Goal: Information Seeking & Learning: Find specific page/section

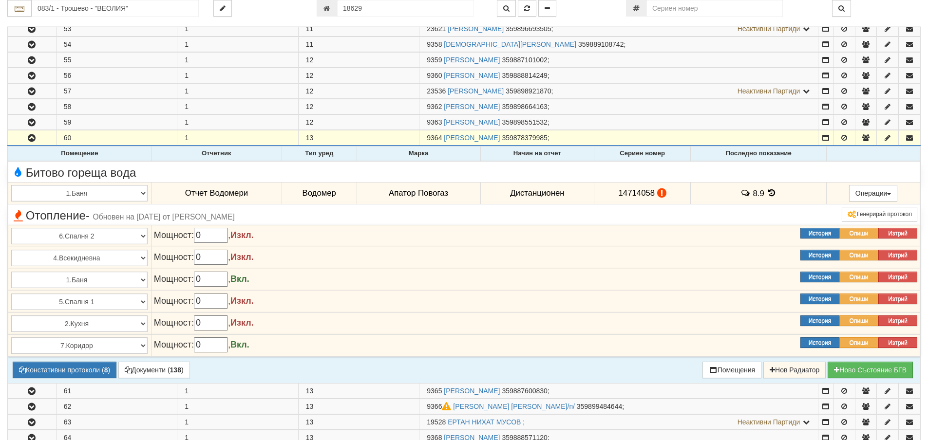
scroll to position [1072, 0]
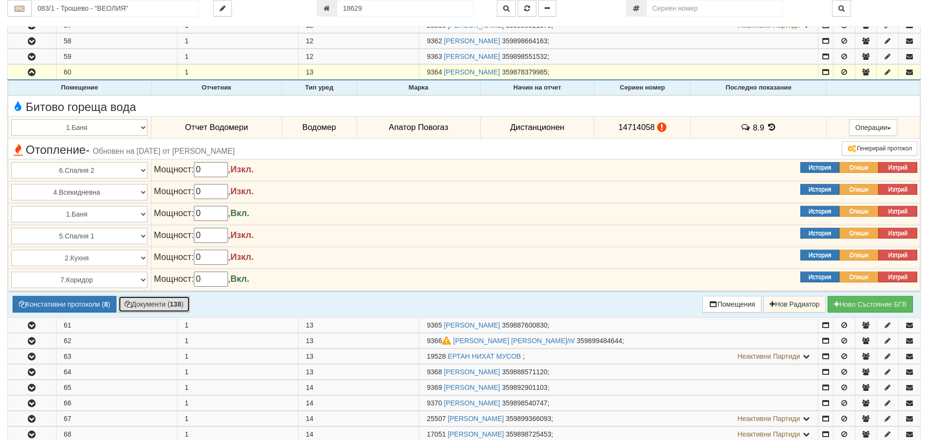
click at [152, 302] on button "Документи ( 138 )" at bounding box center [154, 304] width 72 height 17
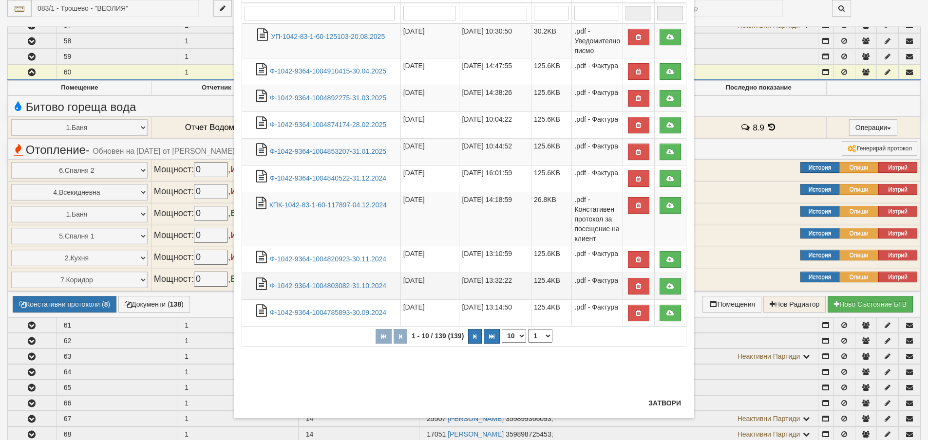
scroll to position [99, 0]
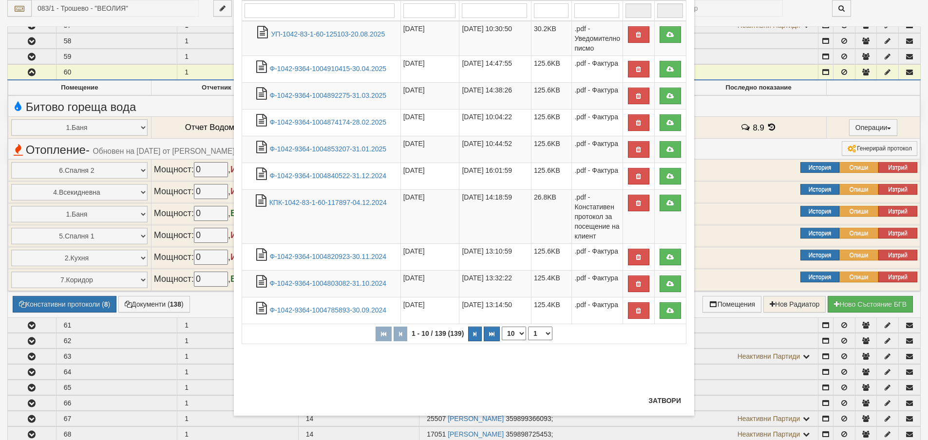
click at [520, 333] on select "10 20 30 40" at bounding box center [514, 334] width 24 height 14
select select "40"
click at [502, 341] on select "10 20 30 40" at bounding box center [514, 334] width 24 height 14
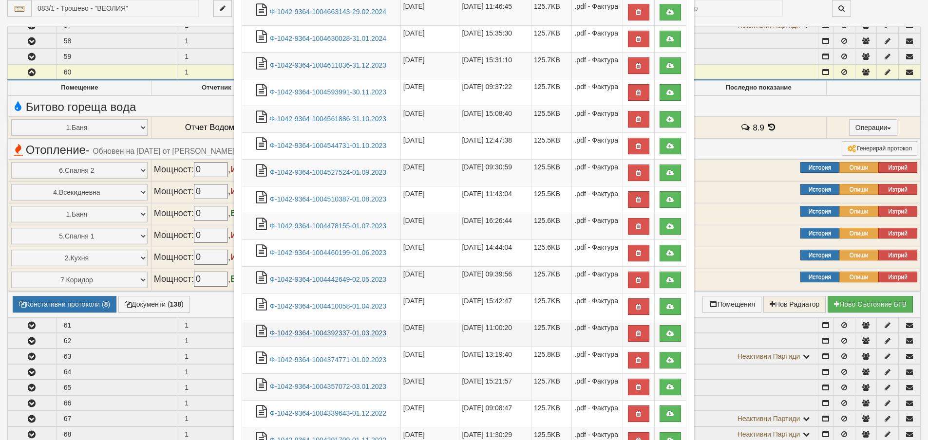
scroll to position [586, 0]
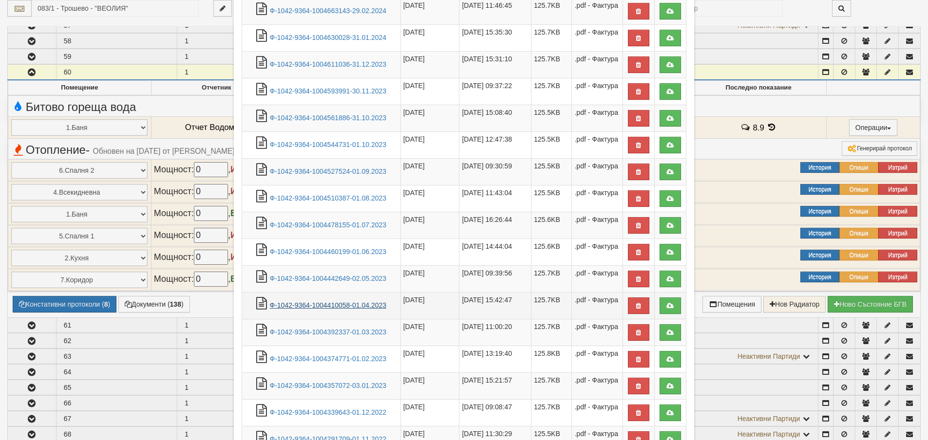
click at [349, 303] on link "Ф-1042-9364-1004410058-01.04.2023" at bounding box center [328, 306] width 117 height 8
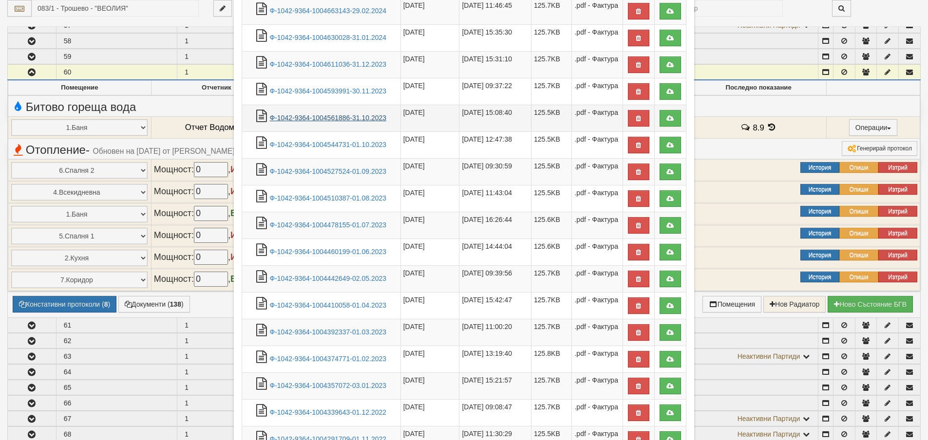
click at [328, 118] on link "Ф-1042-9364-1004561886-31.10.2023" at bounding box center [328, 118] width 117 height 8
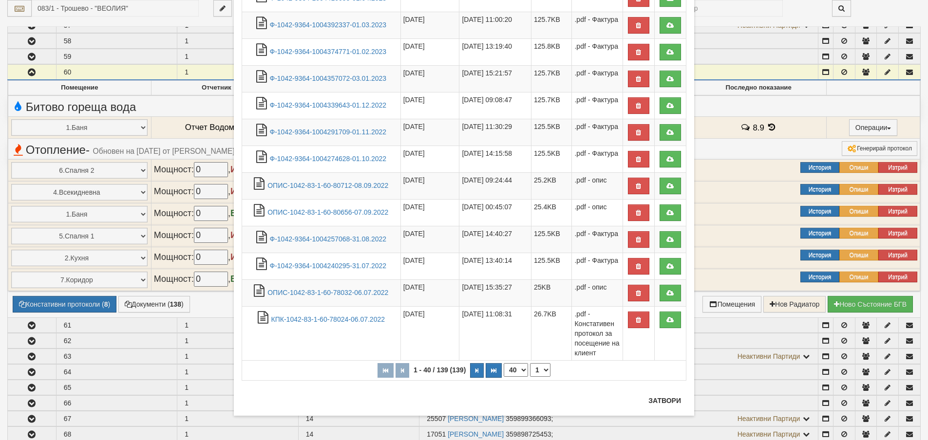
scroll to position [1267, 0]
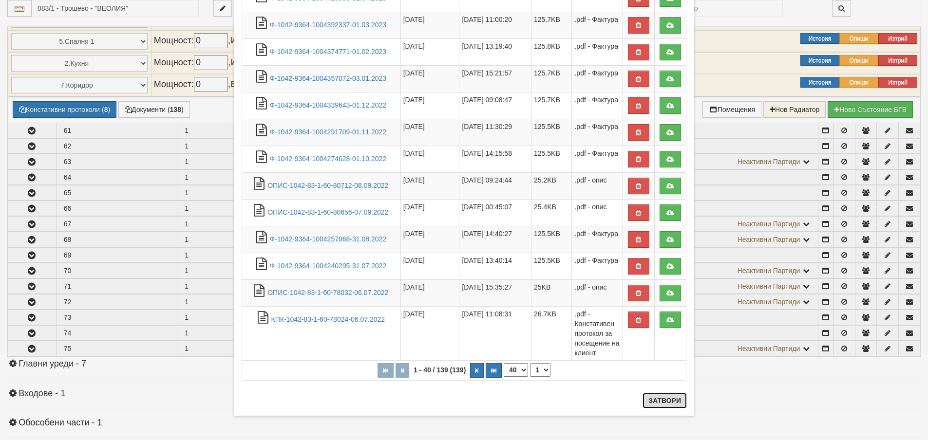
click at [658, 398] on button "Затвори" at bounding box center [665, 401] width 44 height 16
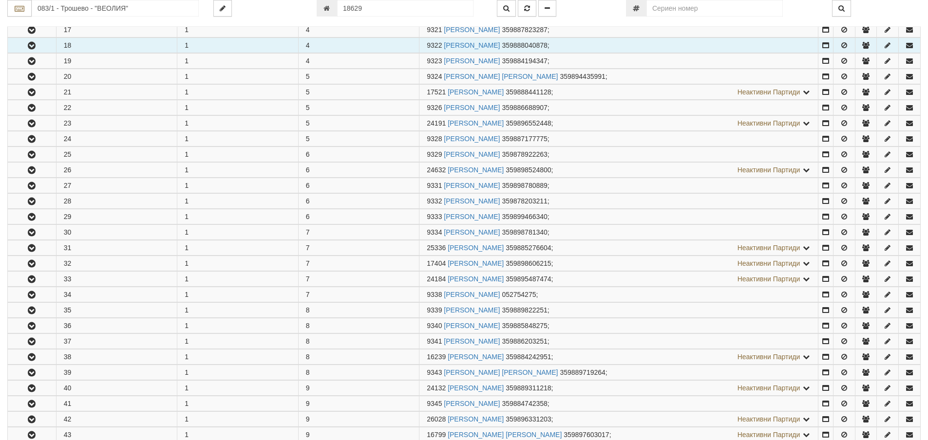
scroll to position [292, 0]
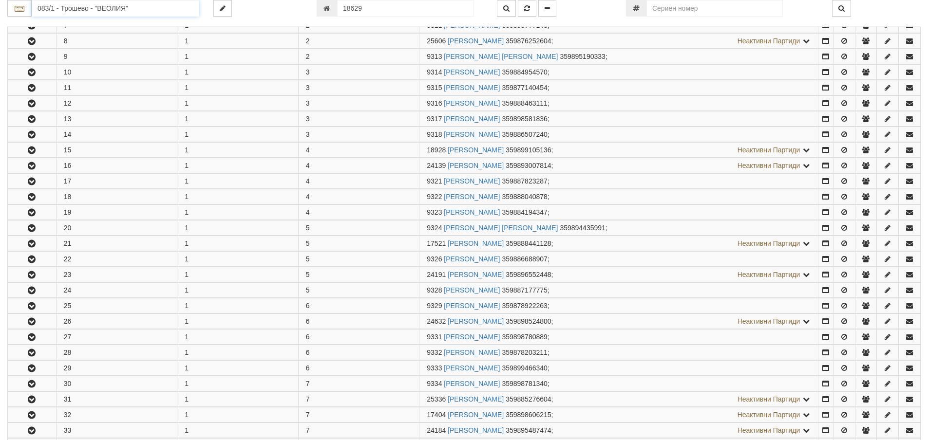
click at [60, 7] on input "083/1 - Трошево - "ВЕОЛИЯ"" at bounding box center [115, 8] width 167 height 17
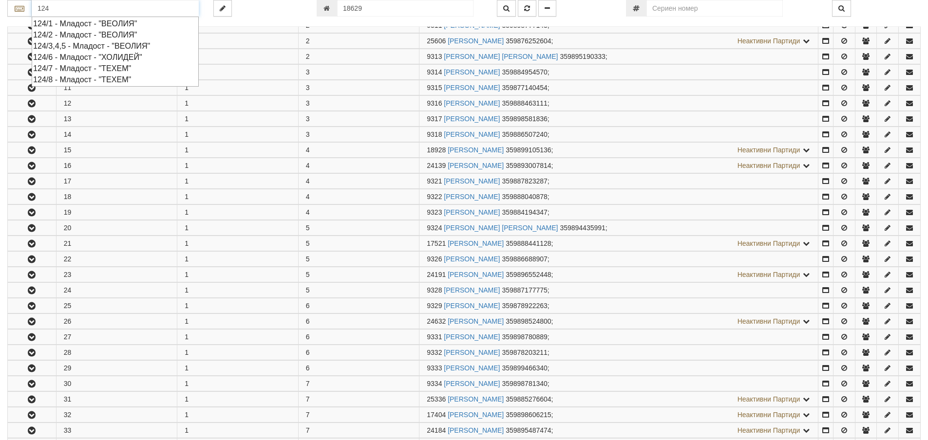
click at [86, 44] on div "124/3,4,5 - Младост - "ВЕОЛИЯ"" at bounding box center [115, 45] width 164 height 11
type input "124/3,4,5 - Младост - "ВЕОЛИЯ""
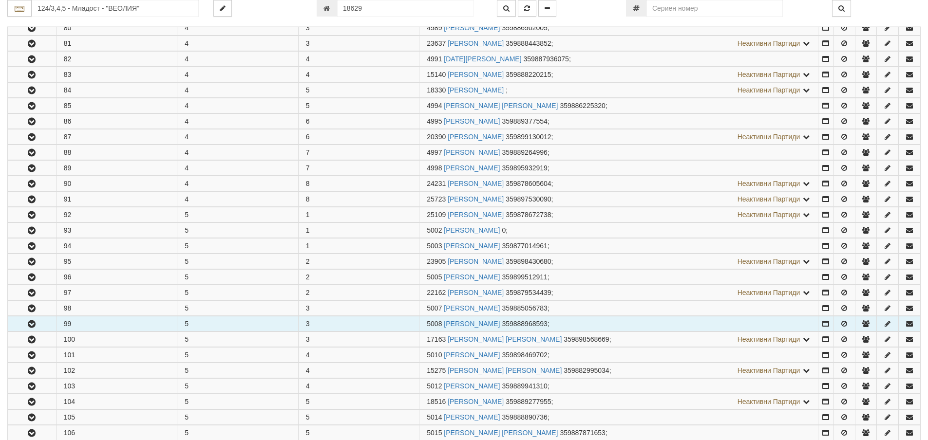
scroll to position [682, 0]
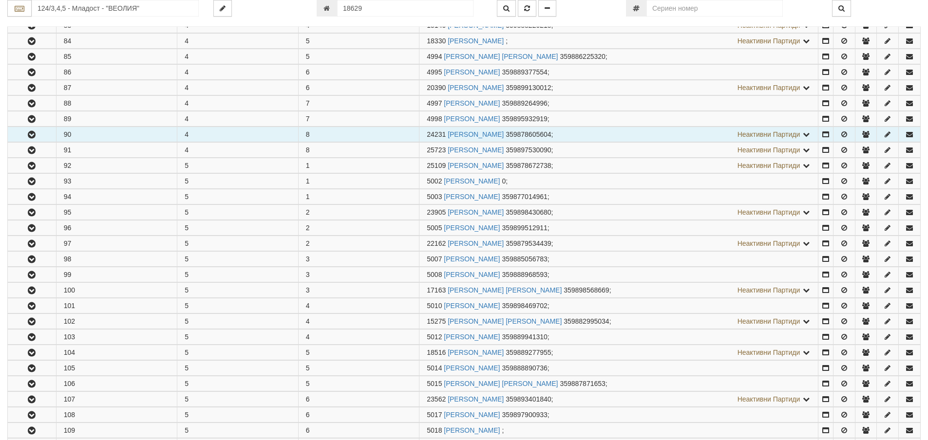
click at [32, 133] on icon "button" at bounding box center [32, 135] width 12 height 7
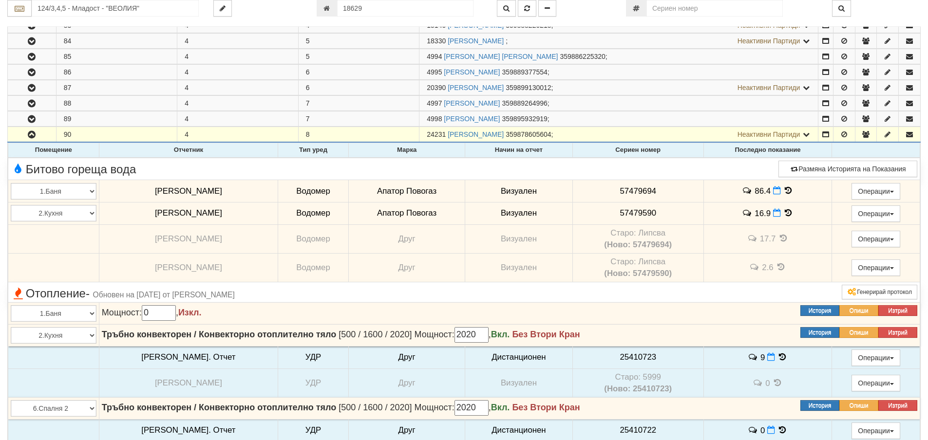
click at [783, 212] on icon at bounding box center [788, 213] width 11 height 8
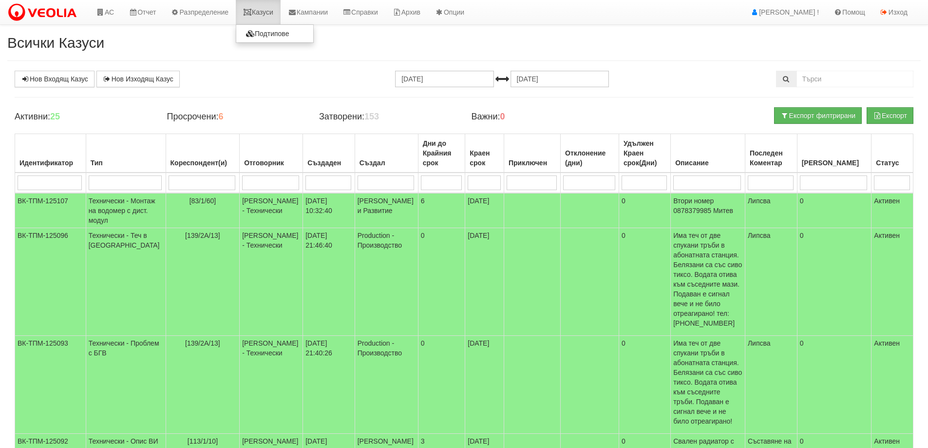
click at [270, 12] on link "Казуси" at bounding box center [258, 12] width 45 height 24
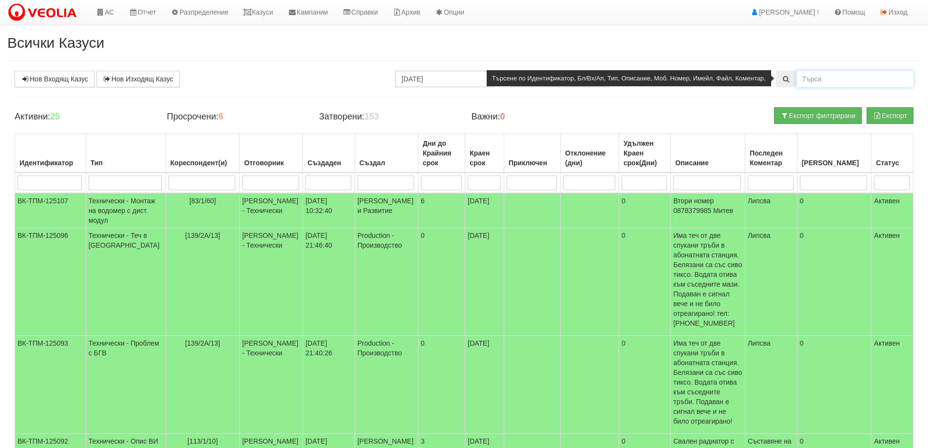
click at [815, 76] on input "text" at bounding box center [854, 79] width 117 height 17
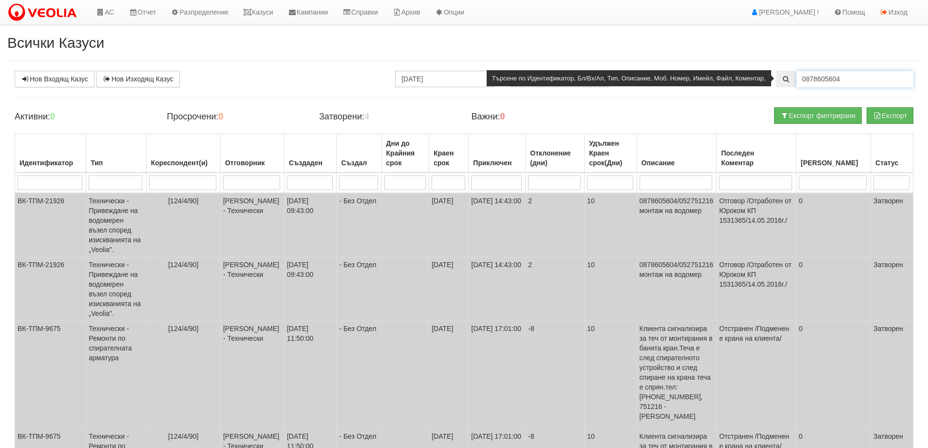
click at [805, 76] on input "0878605604" at bounding box center [854, 79] width 117 height 17
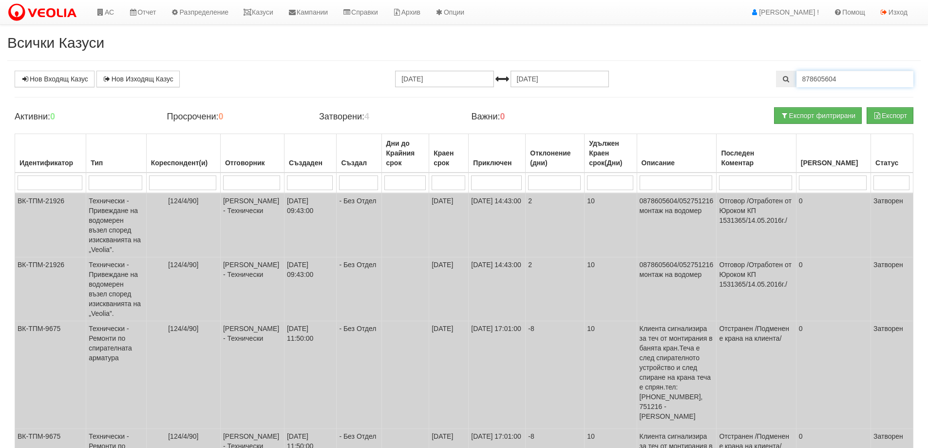
type input "878605604"
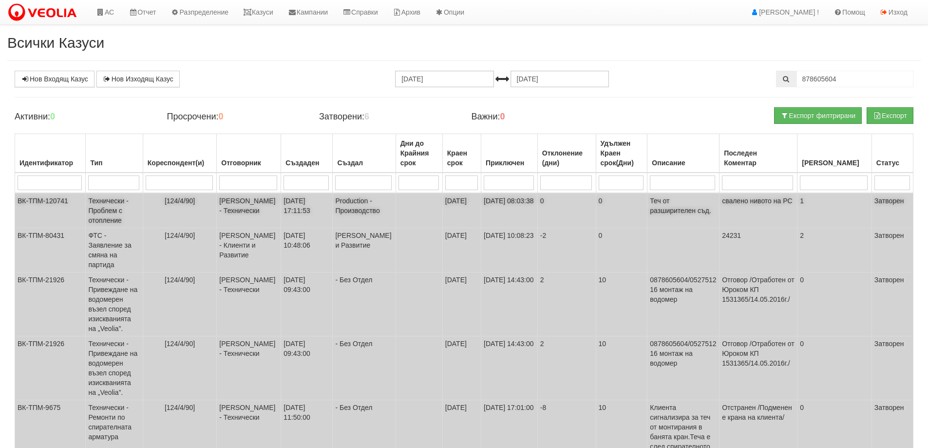
click at [105, 210] on td "Технически - Проблем с отопление" at bounding box center [114, 210] width 57 height 35
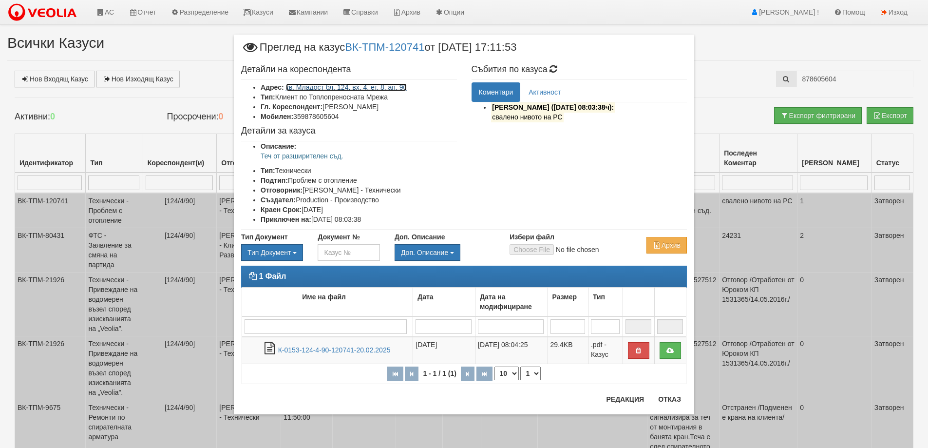
click at [353, 89] on link "кв. Младост бл. 124, вх. 4, ет. 8, ап. 90" at bounding box center [346, 87] width 121 height 8
drag, startPoint x: 676, startPoint y: 398, endPoint x: 634, endPoint y: 390, distance: 43.3
click at [676, 399] on button "Отказ" at bounding box center [669, 399] width 35 height 16
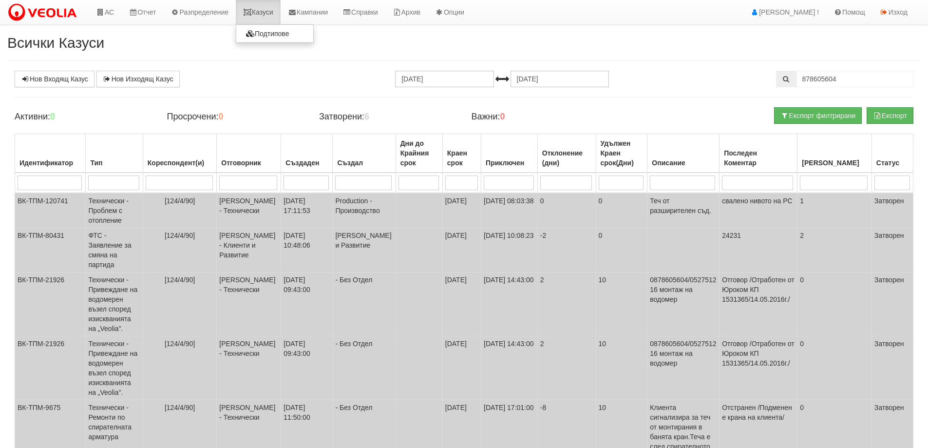
click at [264, 12] on link "Казуси" at bounding box center [258, 12] width 45 height 24
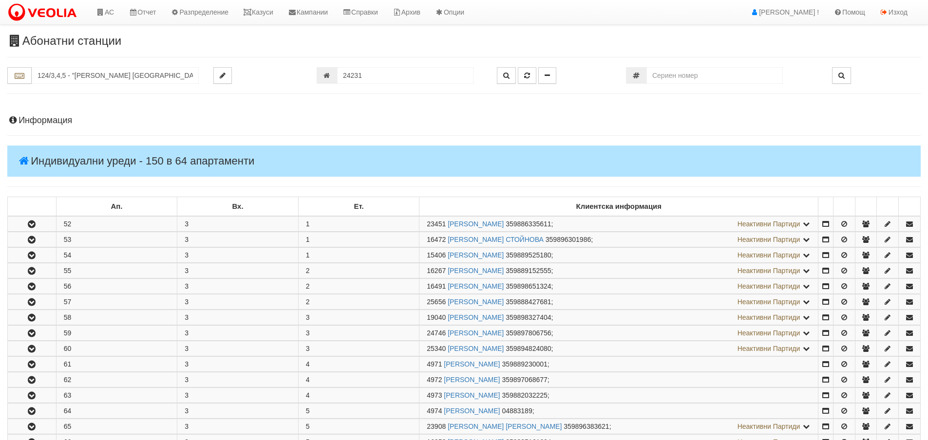
click at [44, 118] on h4 "Информация" at bounding box center [463, 121] width 913 height 10
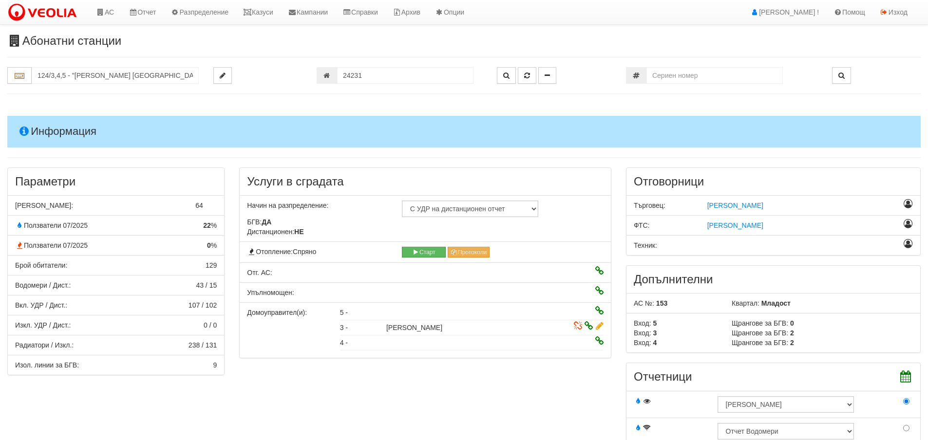
click at [53, 132] on h4 "Информация" at bounding box center [463, 131] width 913 height 31
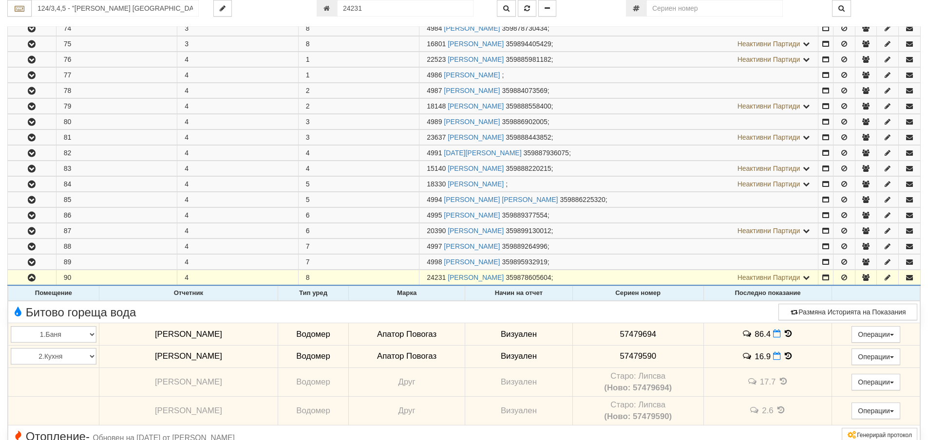
scroll to position [682, 0]
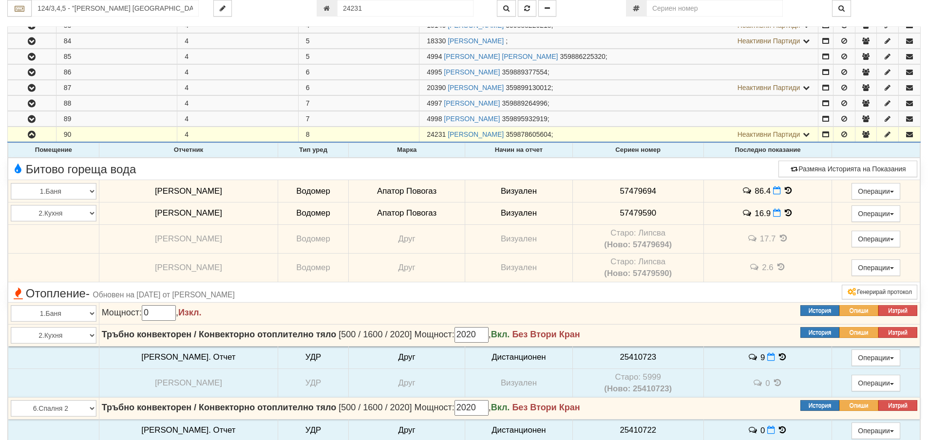
click at [783, 212] on icon at bounding box center [788, 213] width 11 height 8
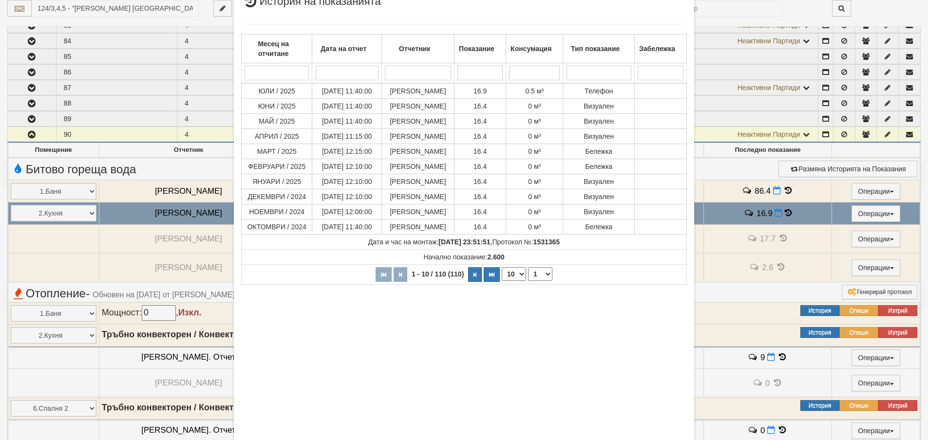
scroll to position [80, 0]
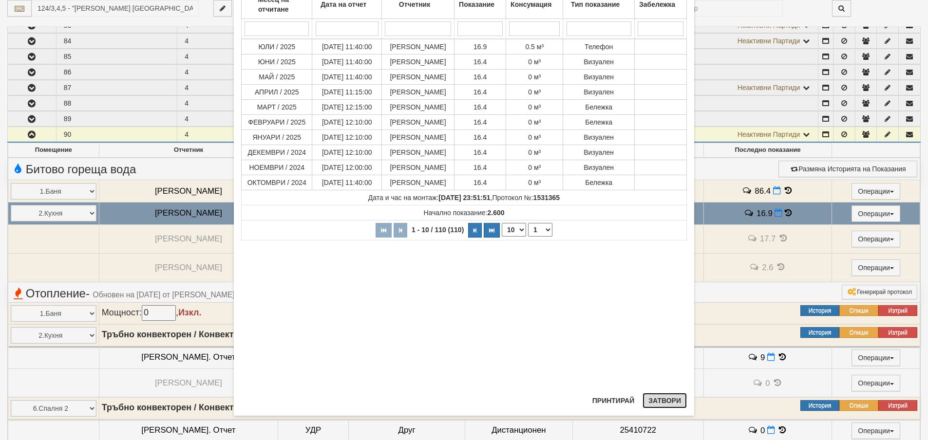
click at [665, 400] on button "Затвори" at bounding box center [665, 401] width 44 height 16
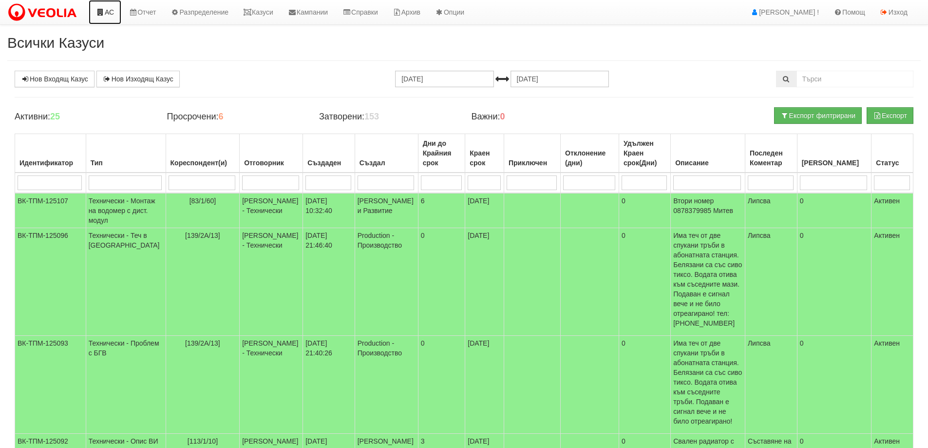
click at [114, 8] on link "АС" at bounding box center [105, 12] width 33 height 24
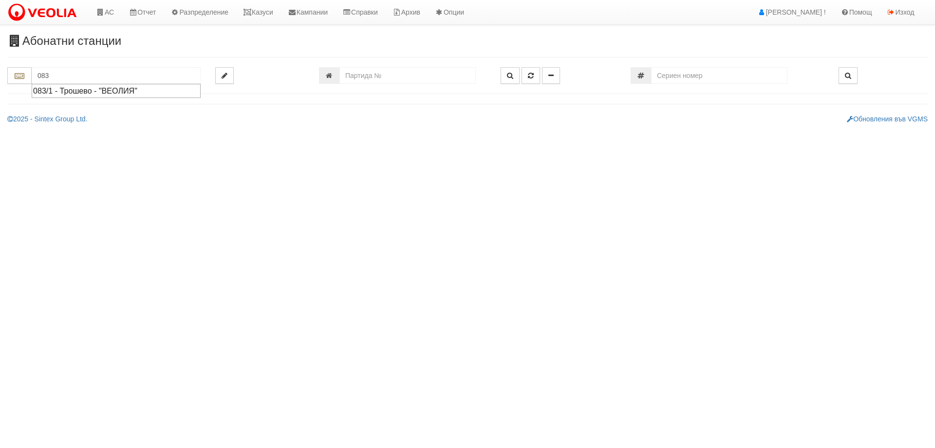
click at [68, 94] on div "083/1 - Трошево - "ВЕОЛИЯ"" at bounding box center [116, 90] width 166 height 11
type input "083/1 - Трошево - "ВЕОЛИЯ""
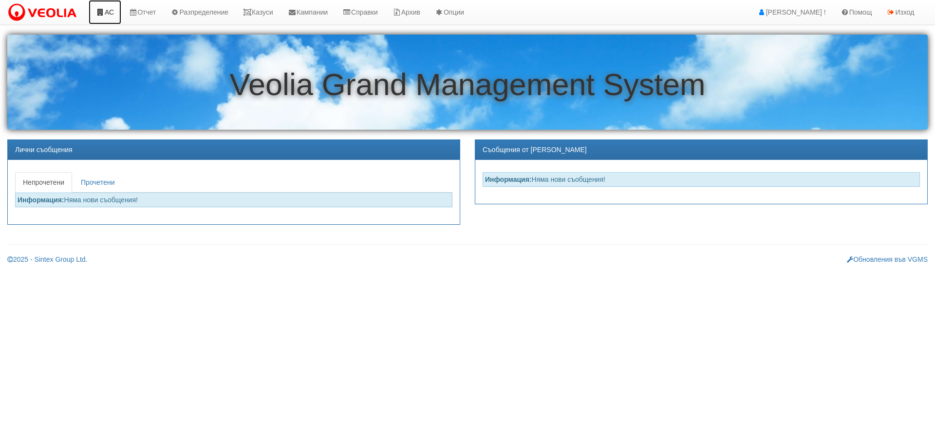
click at [114, 13] on link "АС" at bounding box center [105, 12] width 33 height 24
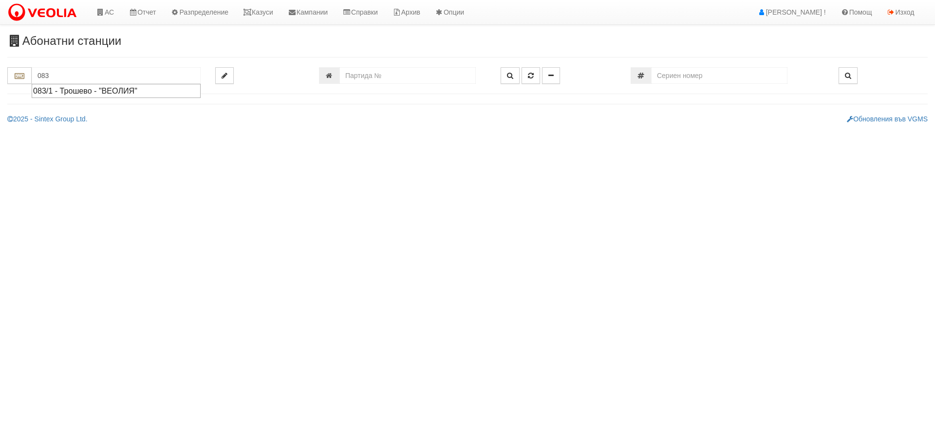
click at [87, 92] on div "083/1 - Трошево - "ВЕОЛИЯ"" at bounding box center [116, 90] width 166 height 11
type input "083/1 - Трошево - "ВЕОЛИЯ""
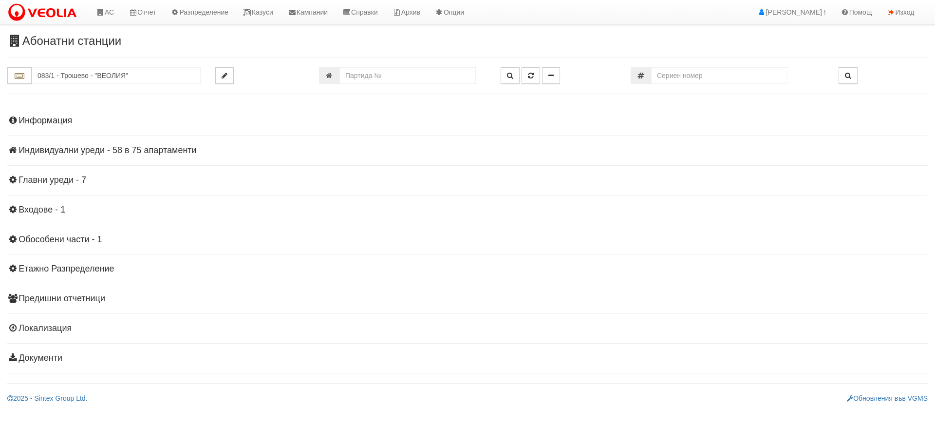
click at [124, 150] on h4 "Индивидуални уреди - 58 в 75 апартаменти" at bounding box center [467, 151] width 921 height 10
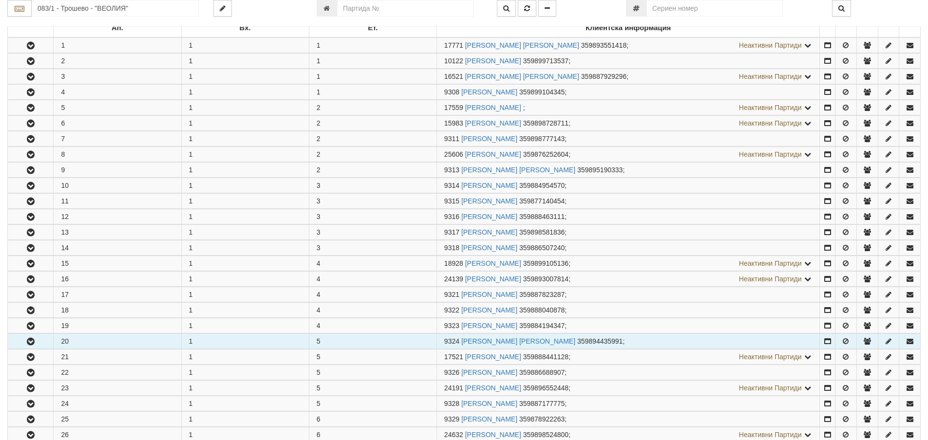
scroll to position [244, 0]
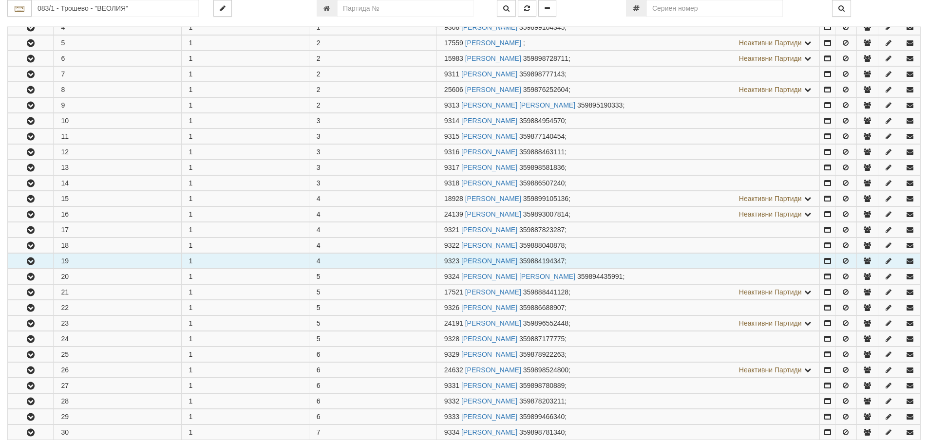
click at [35, 263] on icon "button" at bounding box center [31, 261] width 12 height 7
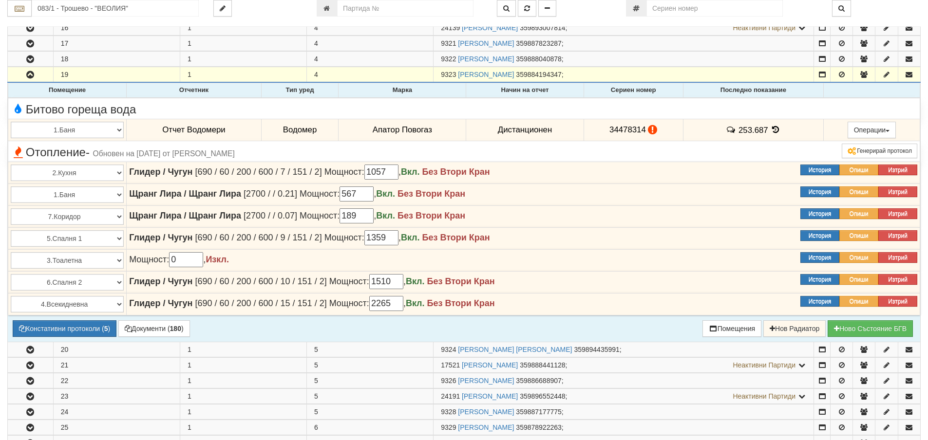
scroll to position [438, 0]
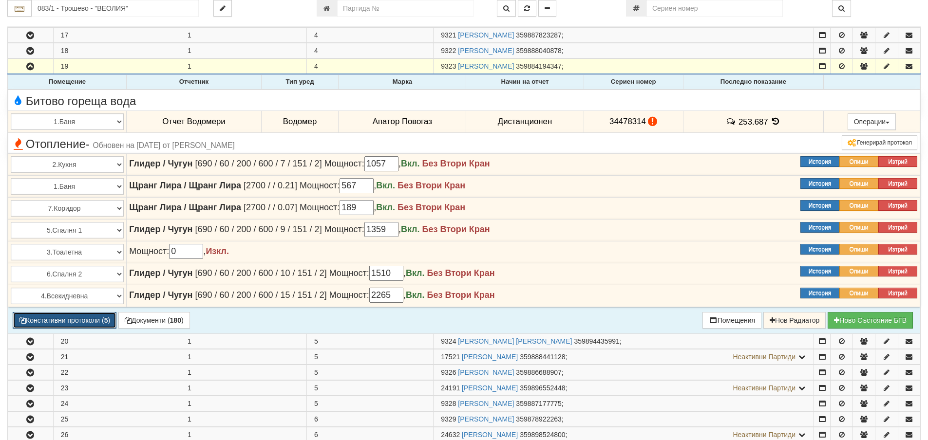
click at [85, 319] on button "Констативни протоколи ( 5 )" at bounding box center [65, 320] width 104 height 17
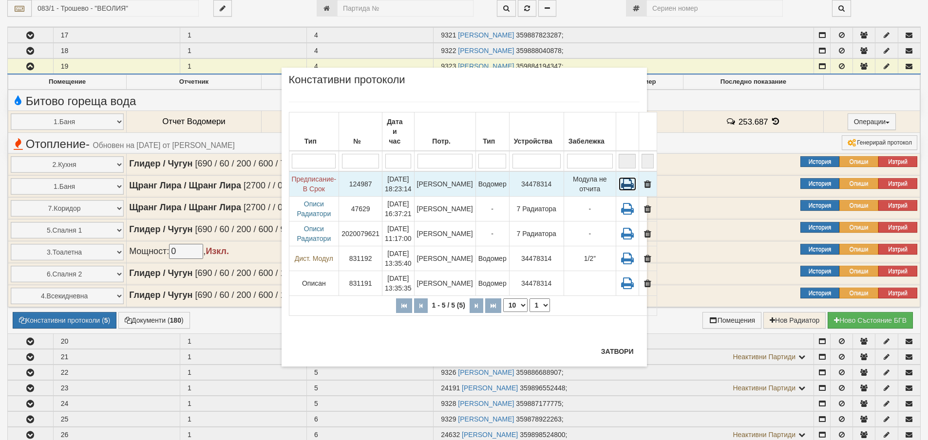
click at [619, 177] on icon at bounding box center [628, 184] width 18 height 14
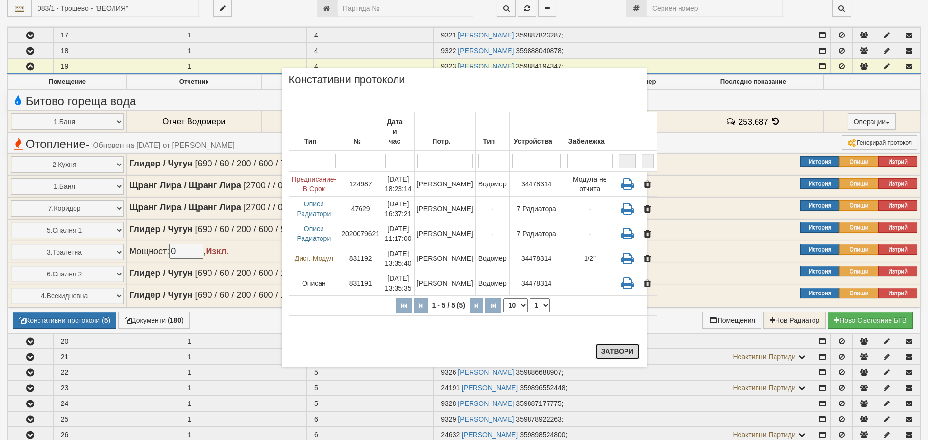
click at [617, 351] on button "Затвори" at bounding box center [617, 352] width 44 height 16
